Goal: Task Accomplishment & Management: Manage account settings

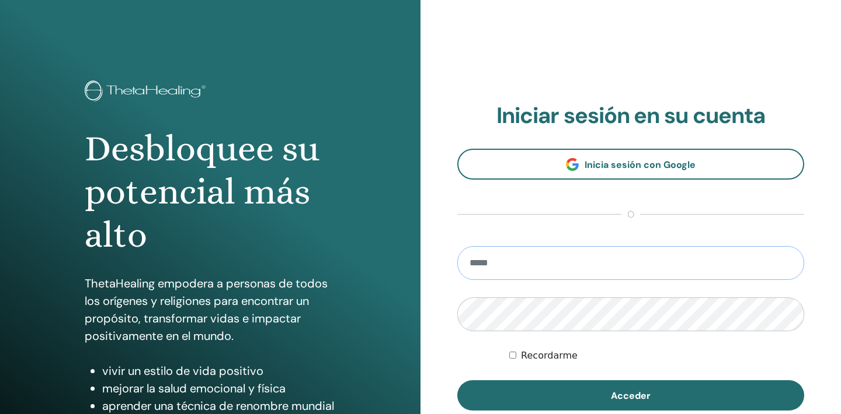
type input "**********"
click at [631, 396] on button "Acceder" at bounding box center [630, 396] width 347 height 30
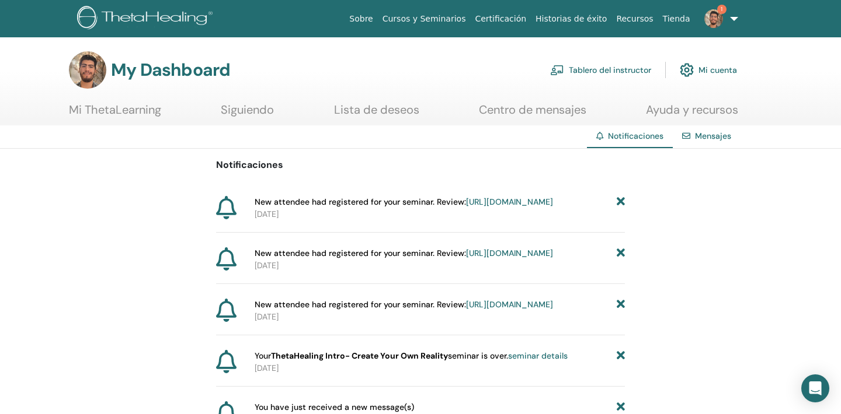
click at [466, 207] on link "[URL][DOMAIN_NAME]" at bounding box center [509, 202] width 87 height 11
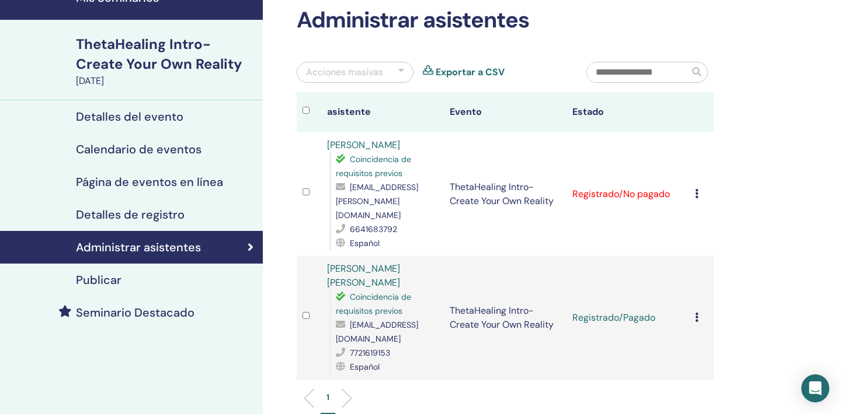
scroll to position [57, 0]
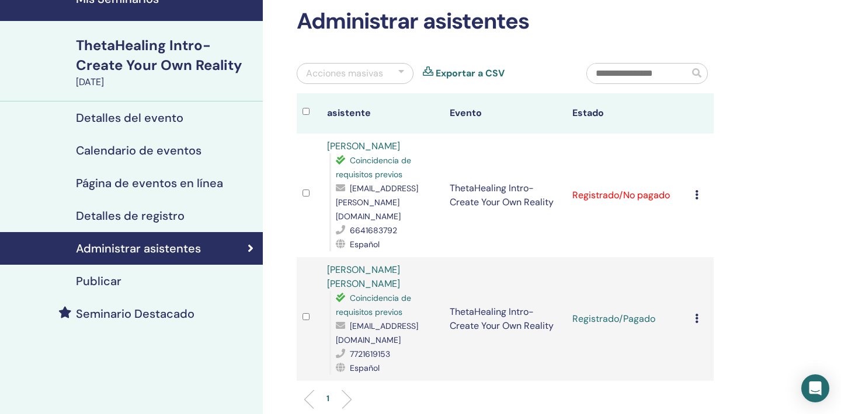
click at [703, 197] on div "Cancelar registro No autocertificar Marcar como pagado Marcar como no pagado Ma…" at bounding box center [701, 196] width 13 height 14
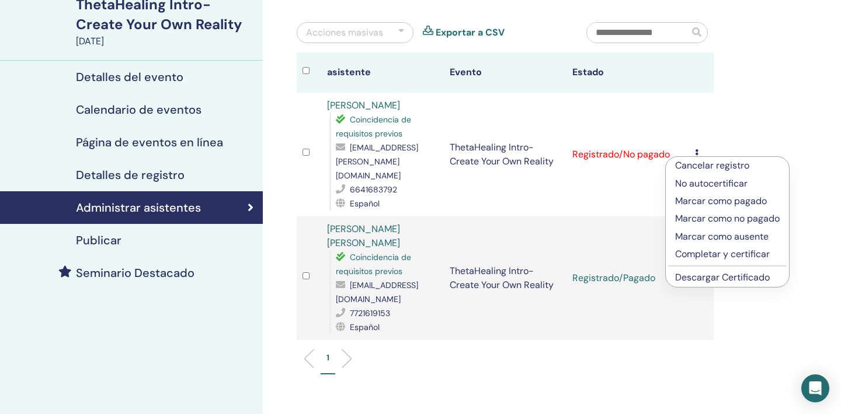
scroll to position [106, 0]
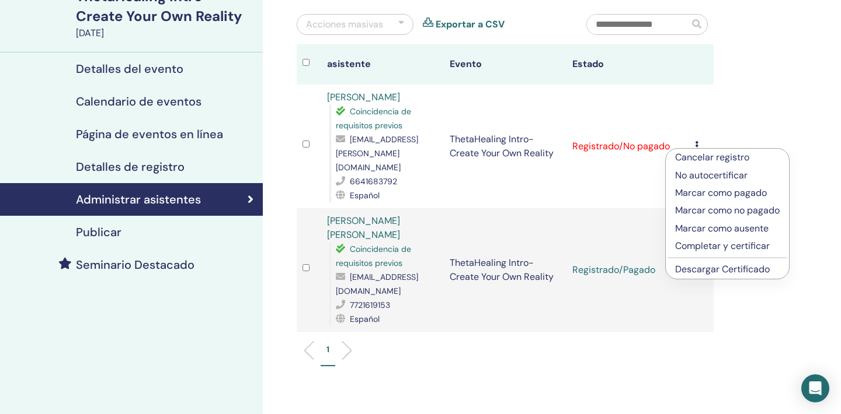
click at [706, 193] on p "Marcar como pagado" at bounding box center [727, 193] width 105 height 14
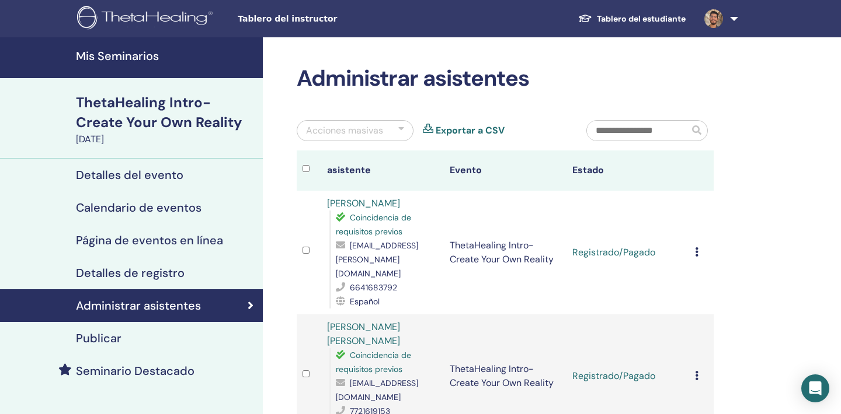
click at [807, 0] on nav "Tablero del instructor Tablero del estudiante FH FRANCISCO JULIÁN HERNÁNDEZ RAM…" at bounding box center [420, 18] width 841 height 37
